Goal: Register for event/course

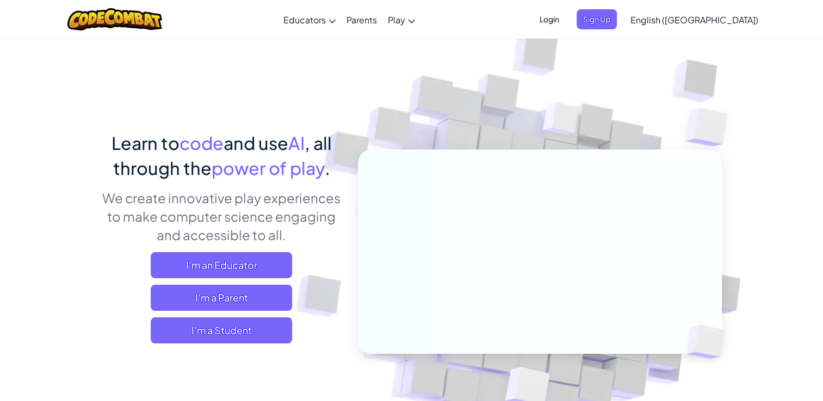
click at [566, 21] on span "Login" at bounding box center [549, 19] width 33 height 20
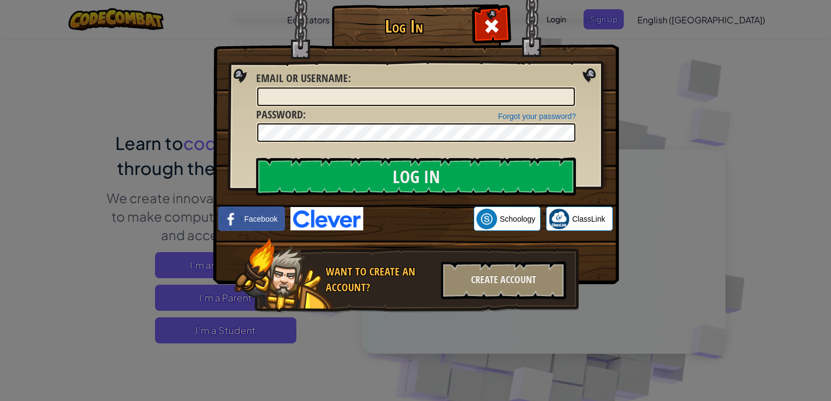
click at [714, 159] on div "Log In Unknown Error Email or Username : Forgot your password? Password : Log I…" at bounding box center [415, 200] width 831 height 401
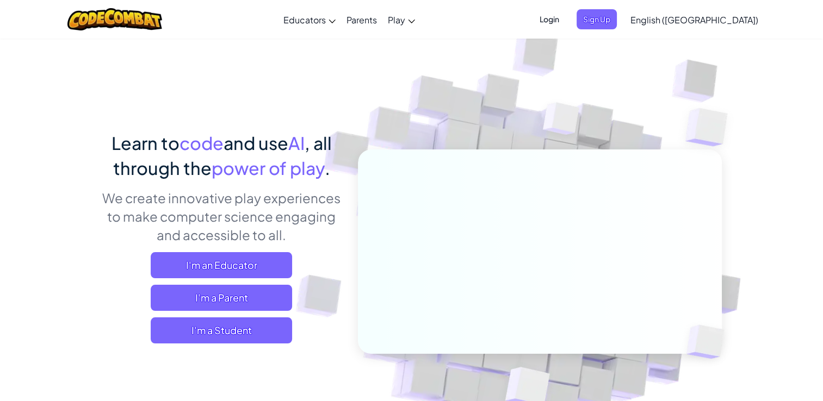
click at [566, 18] on span "Login" at bounding box center [549, 19] width 33 height 20
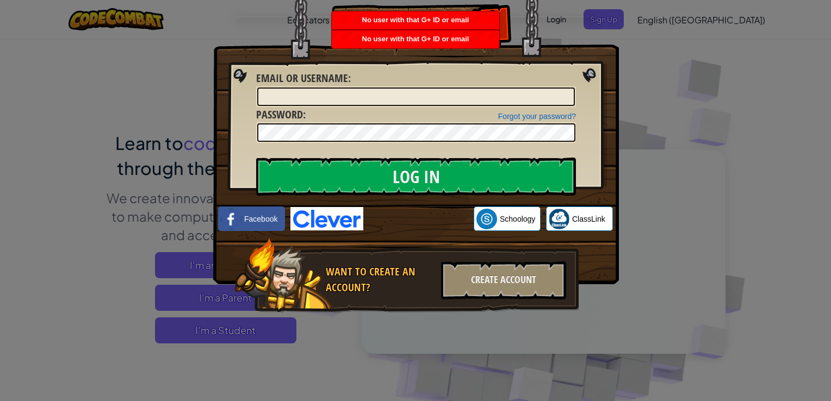
click at [720, 61] on div "Log In Unknown Error Email or Username : Forgot your password? Password : Log I…" at bounding box center [415, 200] width 831 height 401
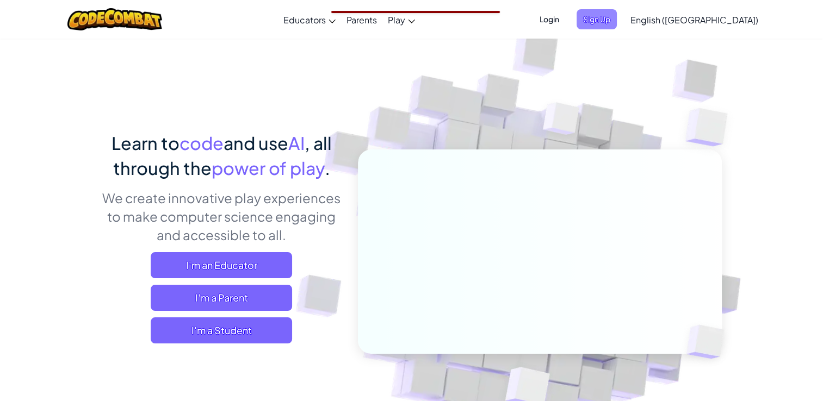
click at [617, 23] on span "Sign Up" at bounding box center [597, 19] width 40 height 20
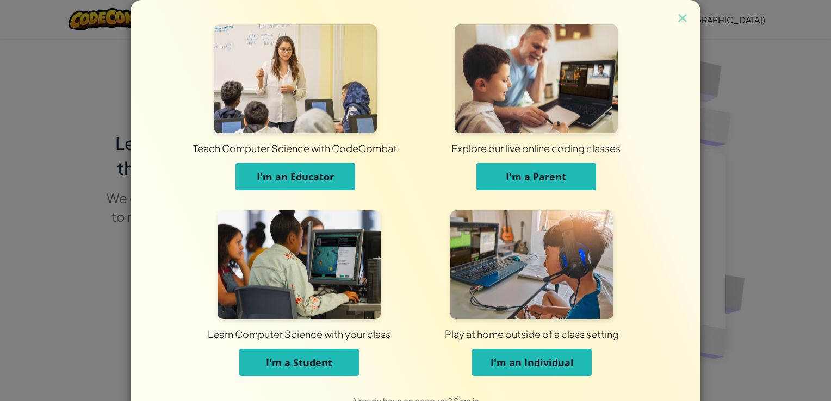
click at [306, 178] on span "I'm an Educator" at bounding box center [295, 176] width 77 height 13
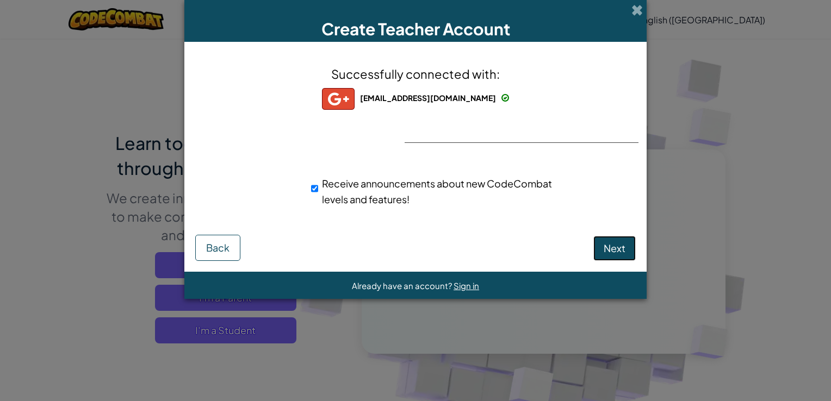
click at [616, 249] on span "Next" at bounding box center [615, 248] width 22 height 13
select select "[GEOGRAPHIC_DATA]"
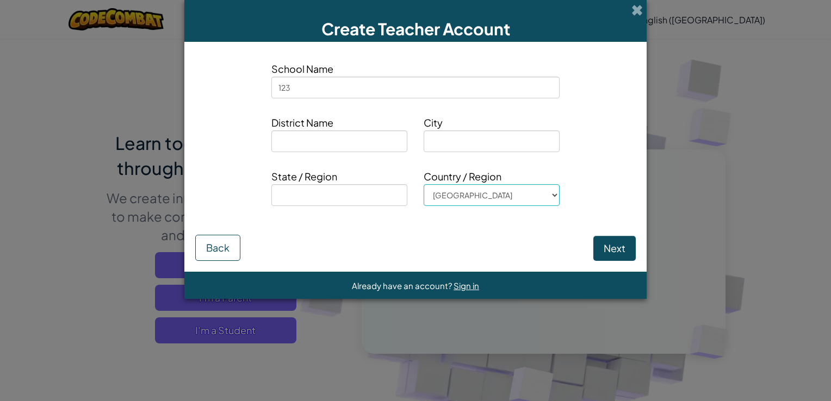
type input "123"
type input "321"
type input "123"
type input "`"
type input "321"
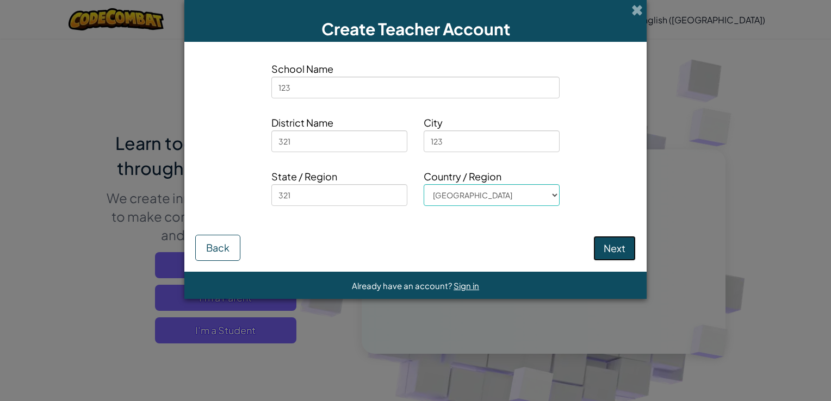
click at [610, 240] on button "Next" at bounding box center [614, 248] width 42 height 25
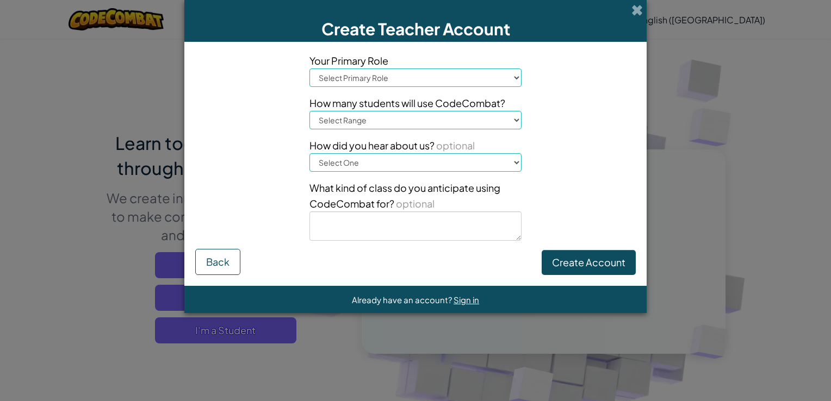
click at [379, 74] on select "Select Primary Role Principal Parent Technology coordinator Teacher Curriculum …" at bounding box center [416, 78] width 212 height 18
select select "Principal"
click at [310, 69] on select "Select Primary Role Principal Parent Technology coordinator Teacher Curriculum …" at bounding box center [416, 78] width 212 height 18
click at [370, 125] on select "Select Range 1-10 11-50 [PHONE_NUMBER] [PHONE_NUMBER] 1000+" at bounding box center [416, 120] width 212 height 18
select select "1000+"
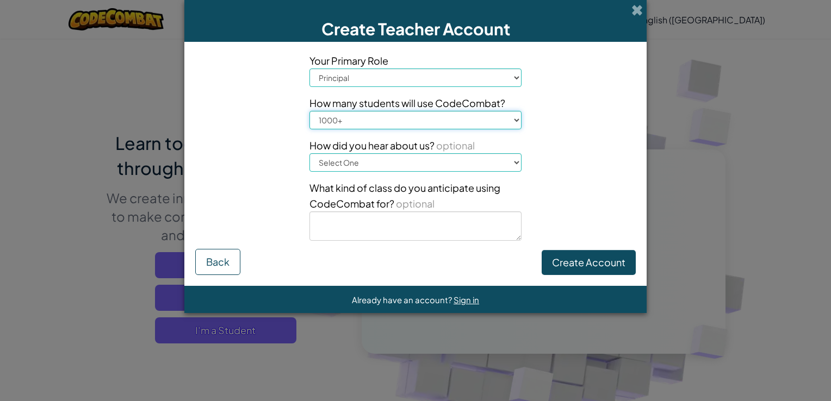
click at [310, 111] on select "Select Range 1-10 11-50 [PHONE_NUMBER] [PHONE_NUMBER] 1000+" at bounding box center [416, 120] width 212 height 18
click at [376, 167] on select "Select One Conference (e.g. ISTE) [DOMAIN_NAME][URL] of Code A teacher An admin…" at bounding box center [416, 162] width 212 height 18
select select "Google"
click at [310, 153] on select "Select One Conference (e.g. ISTE) [DOMAIN_NAME][URL] of Code A teacher An admin…" at bounding box center [416, 162] width 212 height 18
click at [387, 224] on textarea at bounding box center [416, 226] width 212 height 29
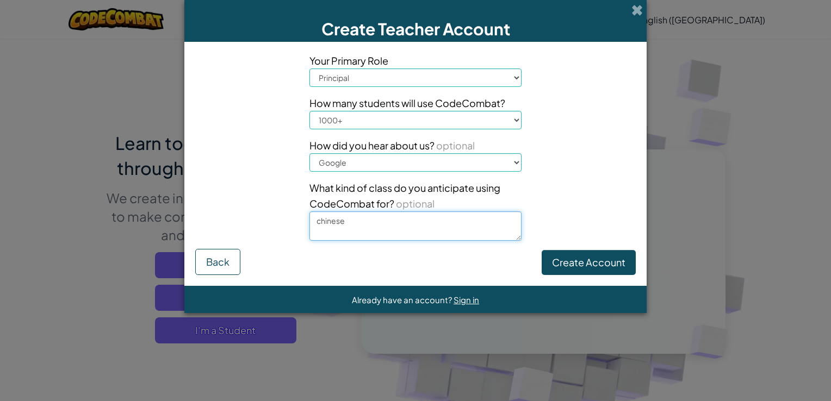
type textarea "chinese"
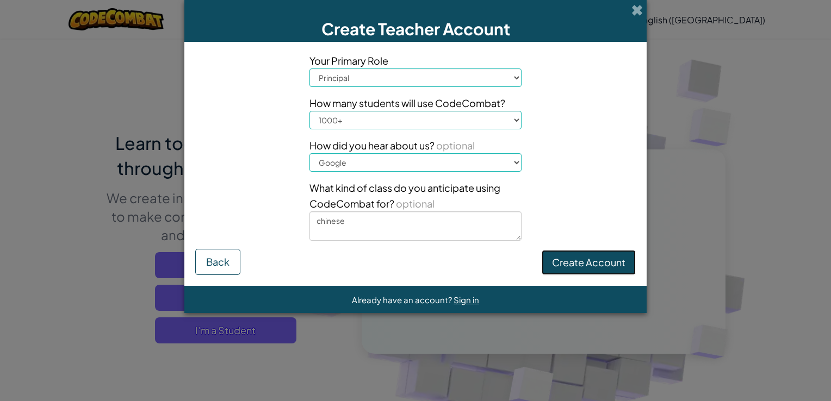
click at [580, 264] on button "Create Account" at bounding box center [589, 262] width 94 height 25
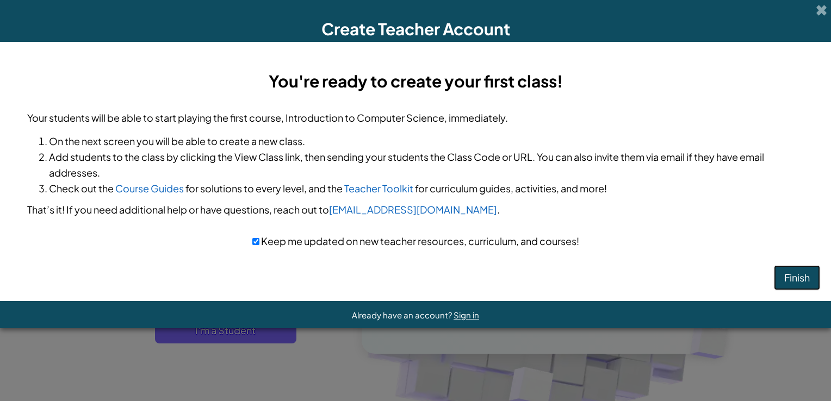
click at [796, 273] on button "Finish" at bounding box center [797, 277] width 46 height 25
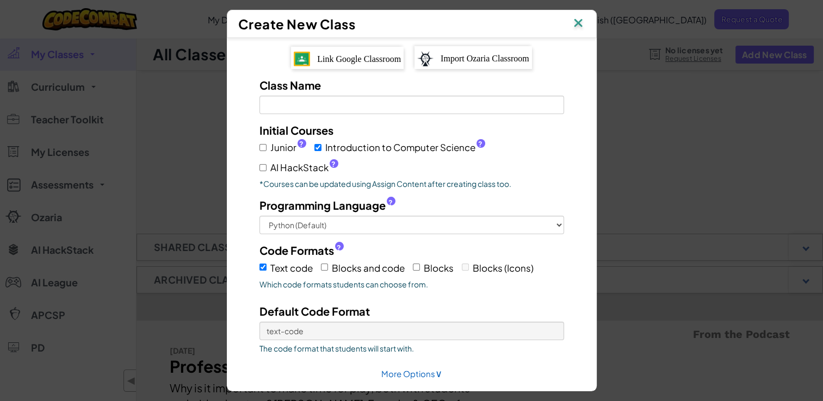
click at [583, 22] on img at bounding box center [578, 24] width 14 height 16
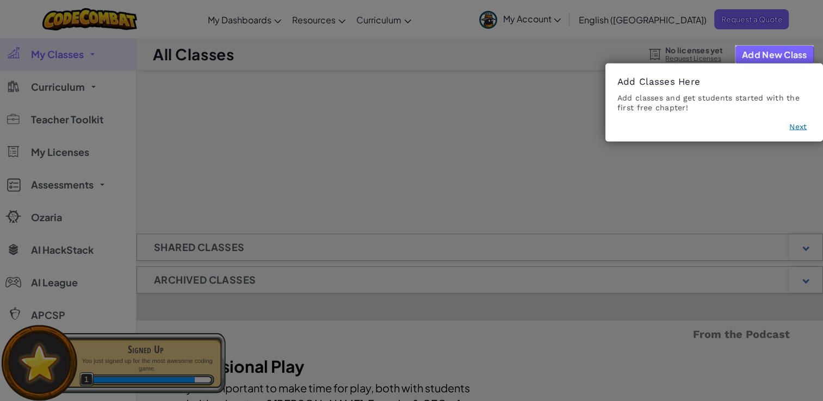
click at [799, 126] on button "Next" at bounding box center [797, 126] width 17 height 11
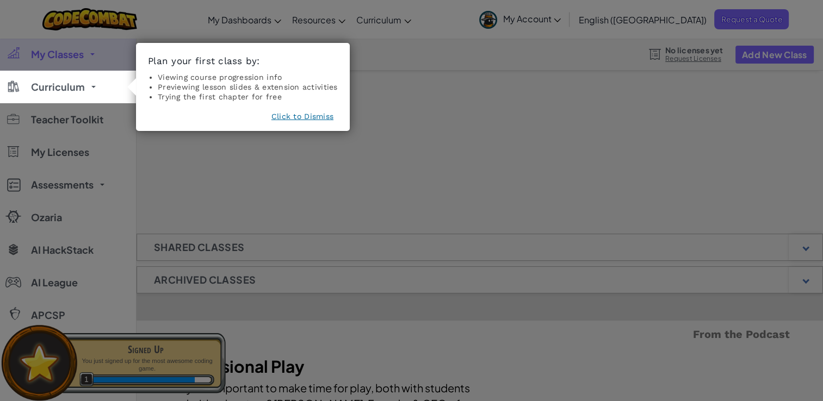
click at [321, 112] on button "Click to Dismiss" at bounding box center [302, 116] width 62 height 11
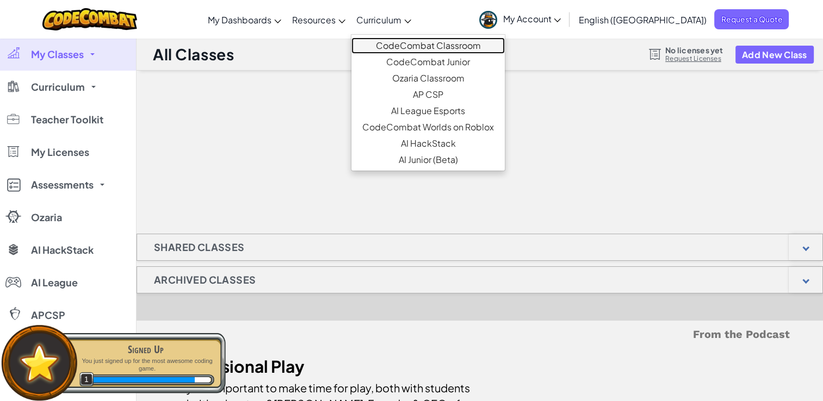
click at [457, 45] on link "CodeCombat Classroom" at bounding box center [427, 46] width 153 height 16
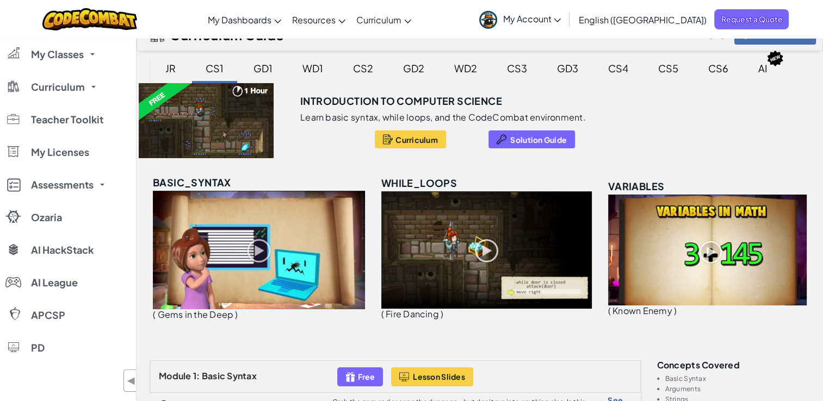
scroll to position [18, 0]
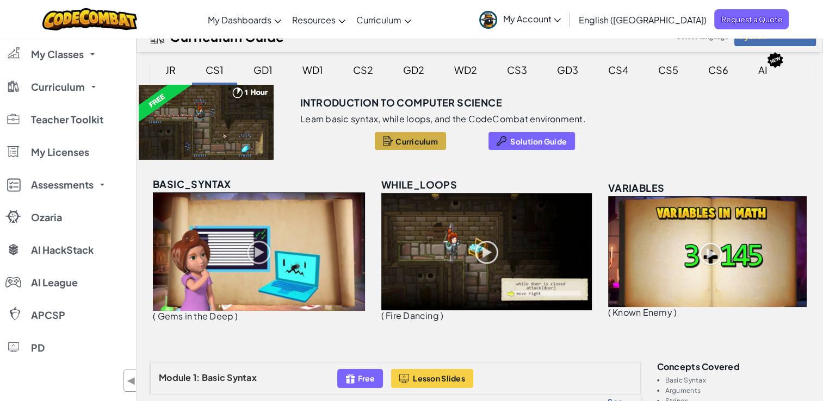
click at [412, 143] on span "Curriculum" at bounding box center [416, 141] width 42 height 9
click at [228, 73] on div "CS1" at bounding box center [215, 70] width 40 height 26
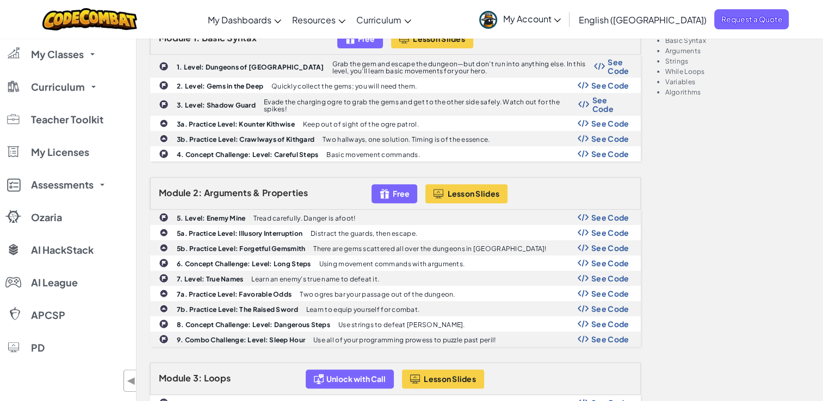
scroll to position [350, 0]
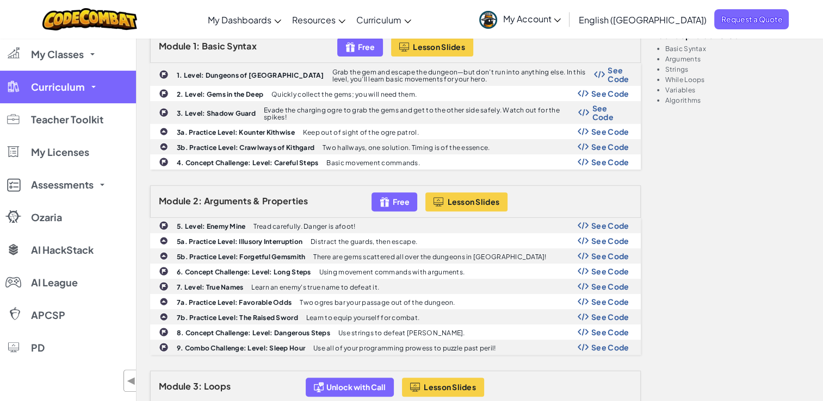
click at [114, 87] on link "Curriculum" at bounding box center [68, 87] width 136 height 33
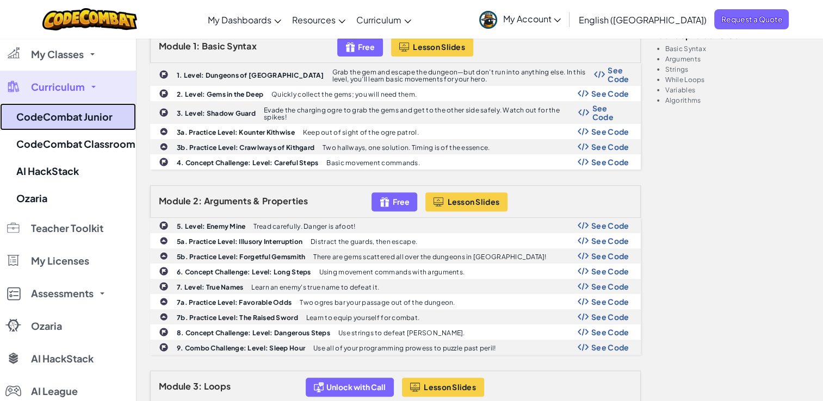
click at [101, 120] on link "CodeCombat Junior" at bounding box center [68, 116] width 136 height 27
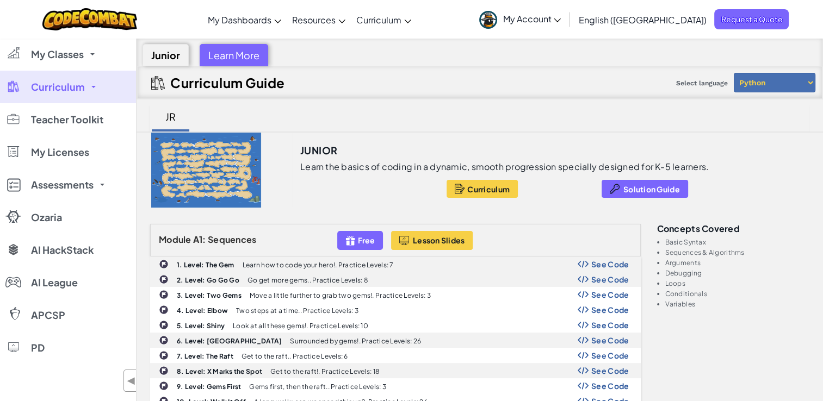
click at [100, 81] on link "Curriculum" at bounding box center [68, 87] width 136 height 33
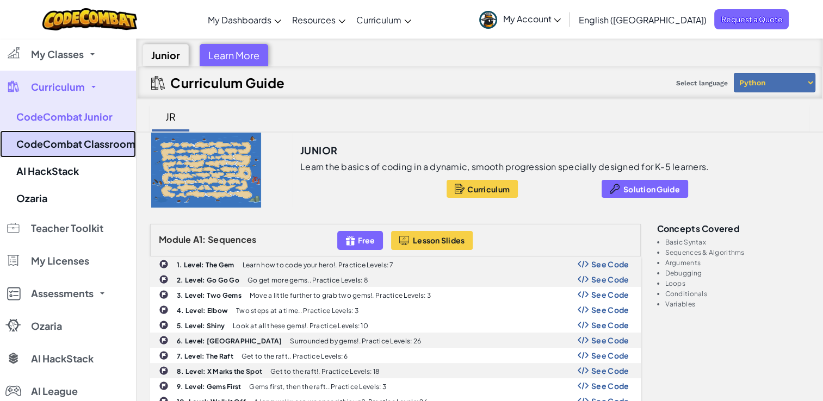
click at [70, 149] on link "CodeCombat Classroom" at bounding box center [68, 144] width 136 height 27
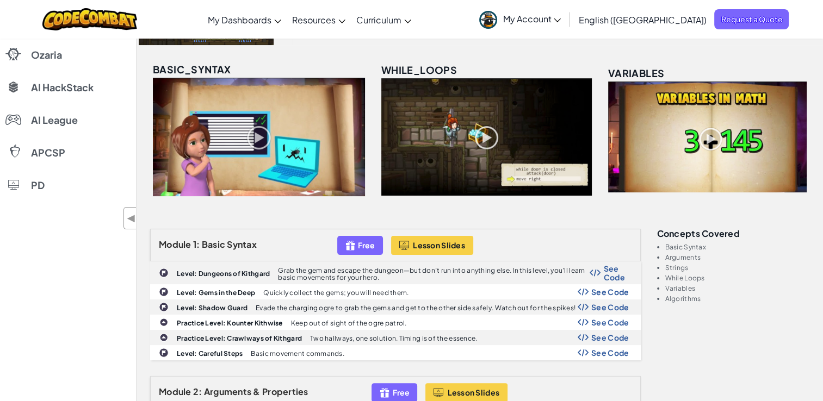
scroll to position [163, 0]
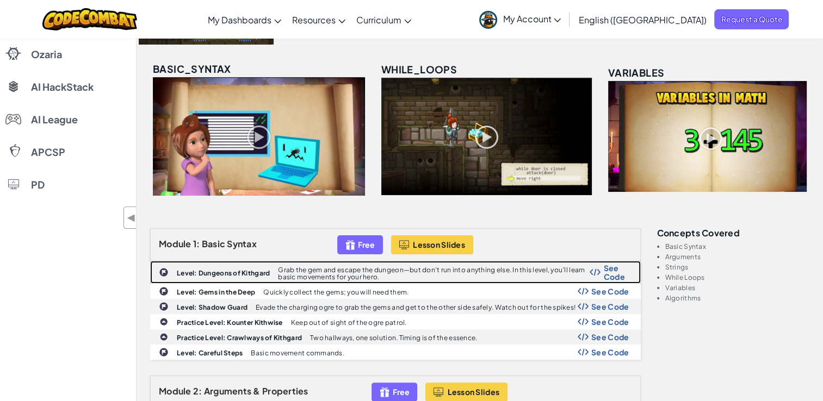
click at [368, 273] on p "Grab the gem and escape the dungeon—but don’t run into anything else. In this l…" at bounding box center [434, 274] width 312 height 14
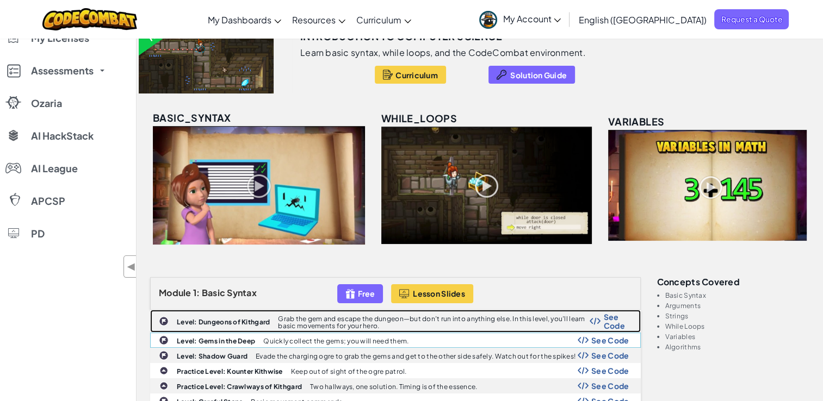
scroll to position [127, 0]
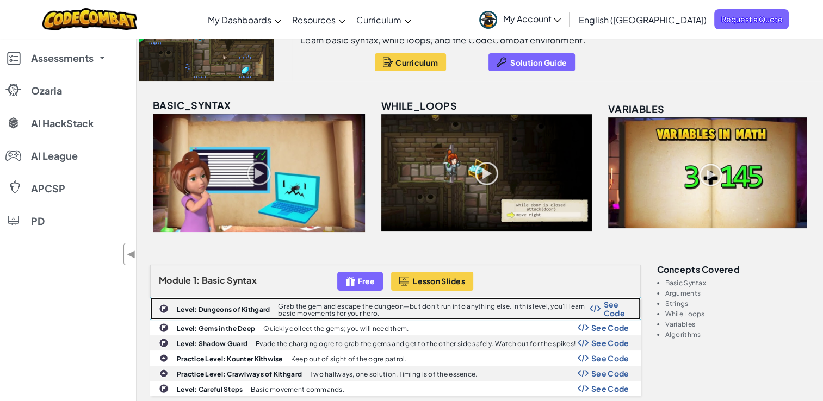
drag, startPoint x: 274, startPoint y: 310, endPoint x: 268, endPoint y: 308, distance: 6.9
click at [274, 310] on div "Level: Dungeons of Kithgard Grab the gem and escape the dungeon—but don’t run i…" at bounding box center [396, 309] width 490 height 22
